Goal: Task Accomplishment & Management: Manage account settings

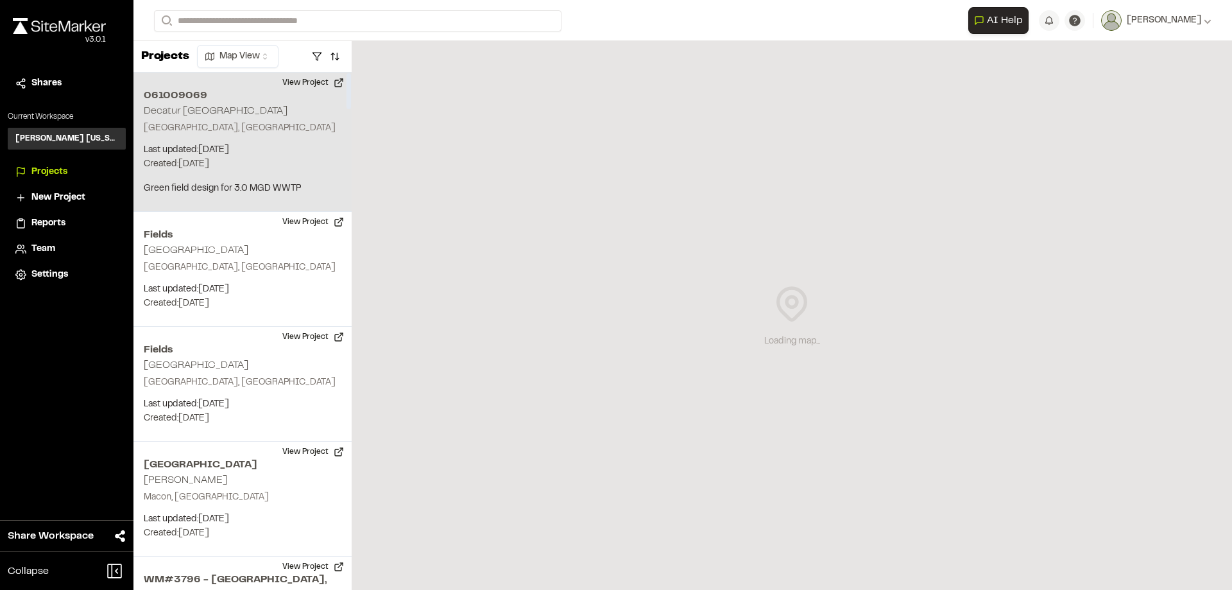
click at [218, 125] on p "[GEOGRAPHIC_DATA], [GEOGRAPHIC_DATA]" at bounding box center [243, 128] width 198 height 14
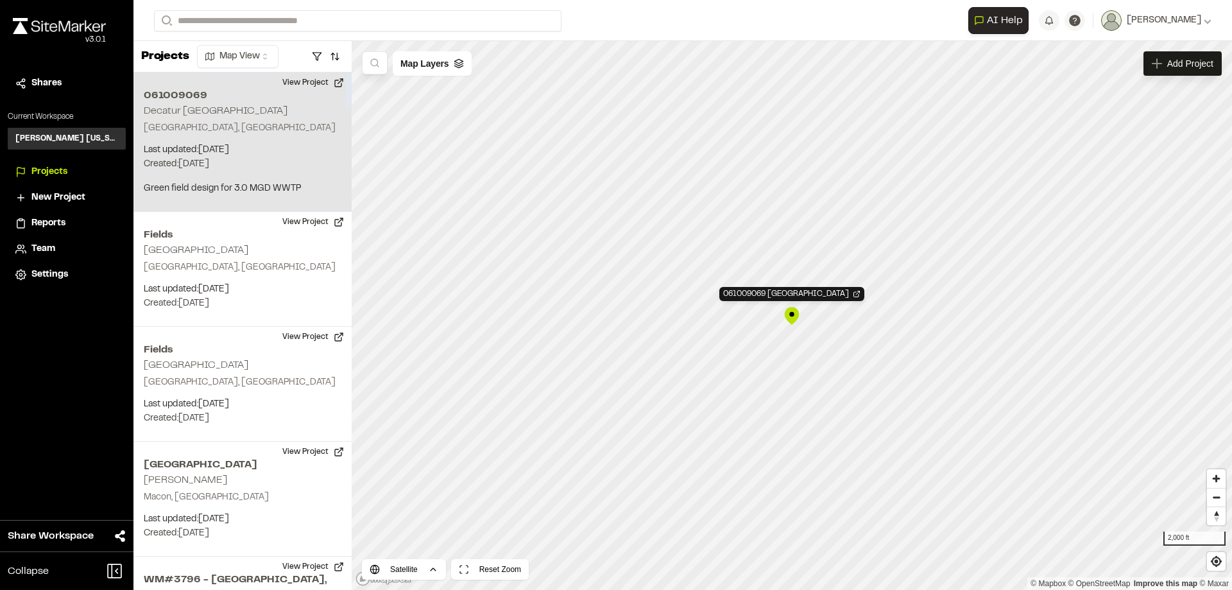
click at [257, 141] on div "061009069 [GEOGRAPHIC_DATA] [GEOGRAPHIC_DATA], [GEOGRAPHIC_DATA] Last updated: …" at bounding box center [242, 142] width 218 height 139
click at [309, 78] on button "View Project" at bounding box center [313, 83] width 77 height 21
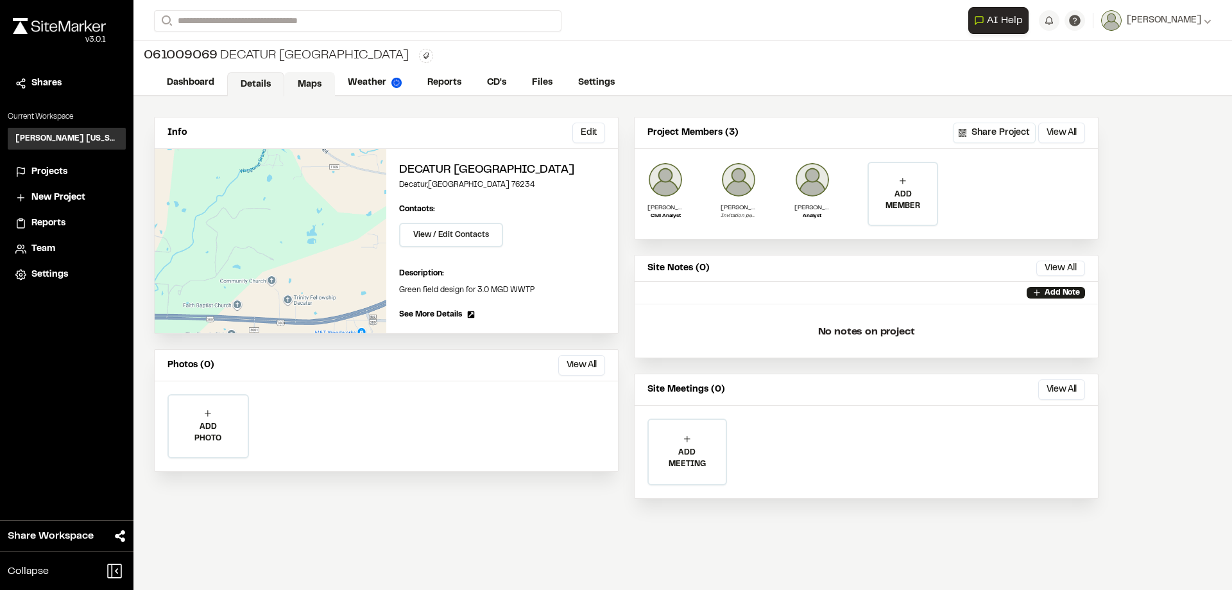
click at [303, 89] on link "Maps" at bounding box center [309, 84] width 51 height 24
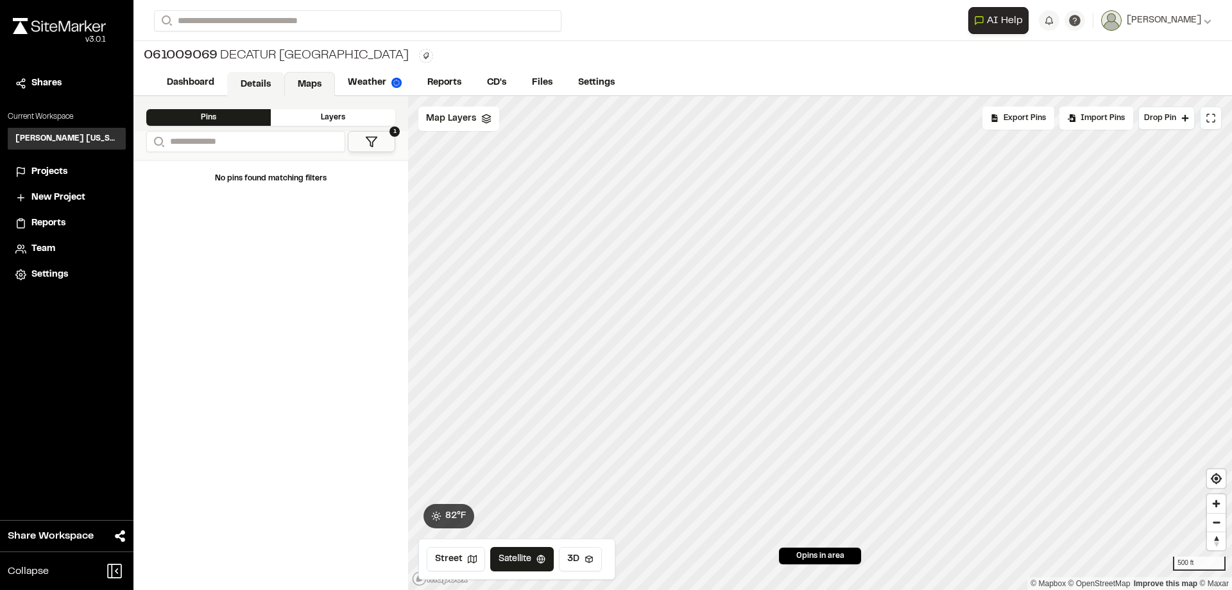
click at [250, 77] on link "Details" at bounding box center [255, 84] width 57 height 24
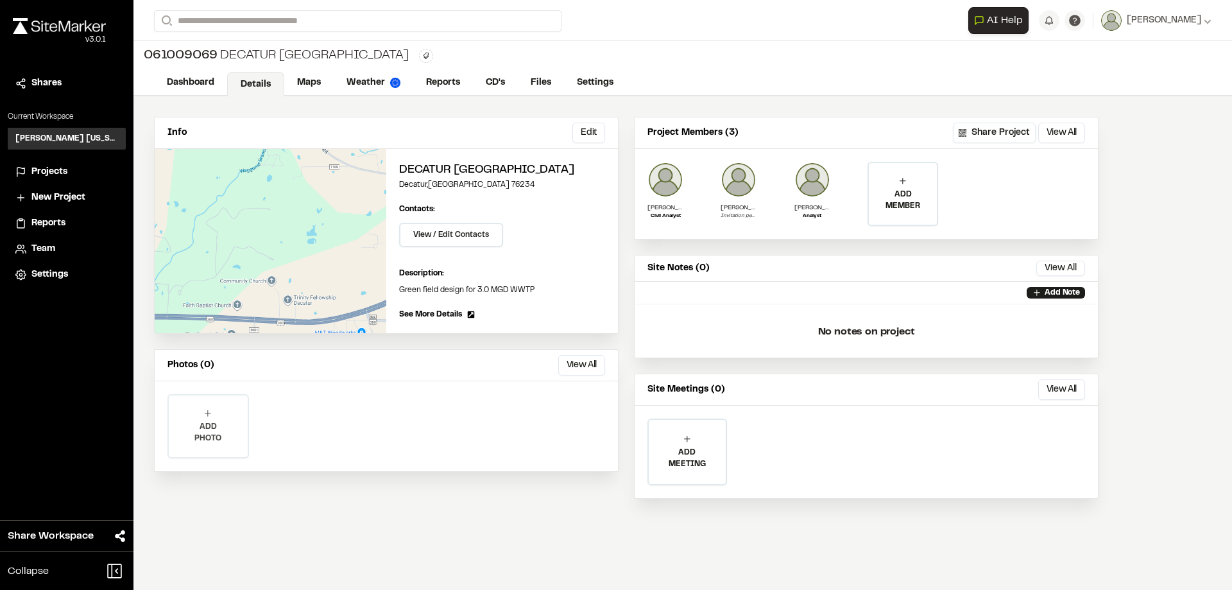
click at [240, 423] on p "ADD PHOTO" at bounding box center [208, 432] width 79 height 23
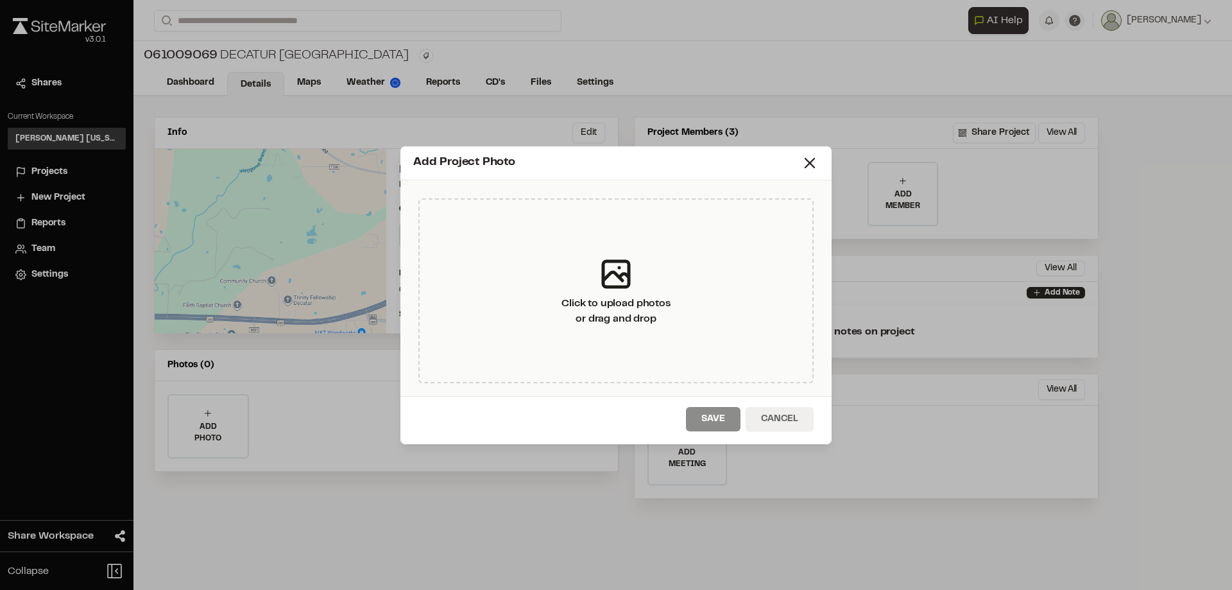
click at [769, 427] on button "Cancel" at bounding box center [780, 419] width 68 height 24
